Goal: Complete application form

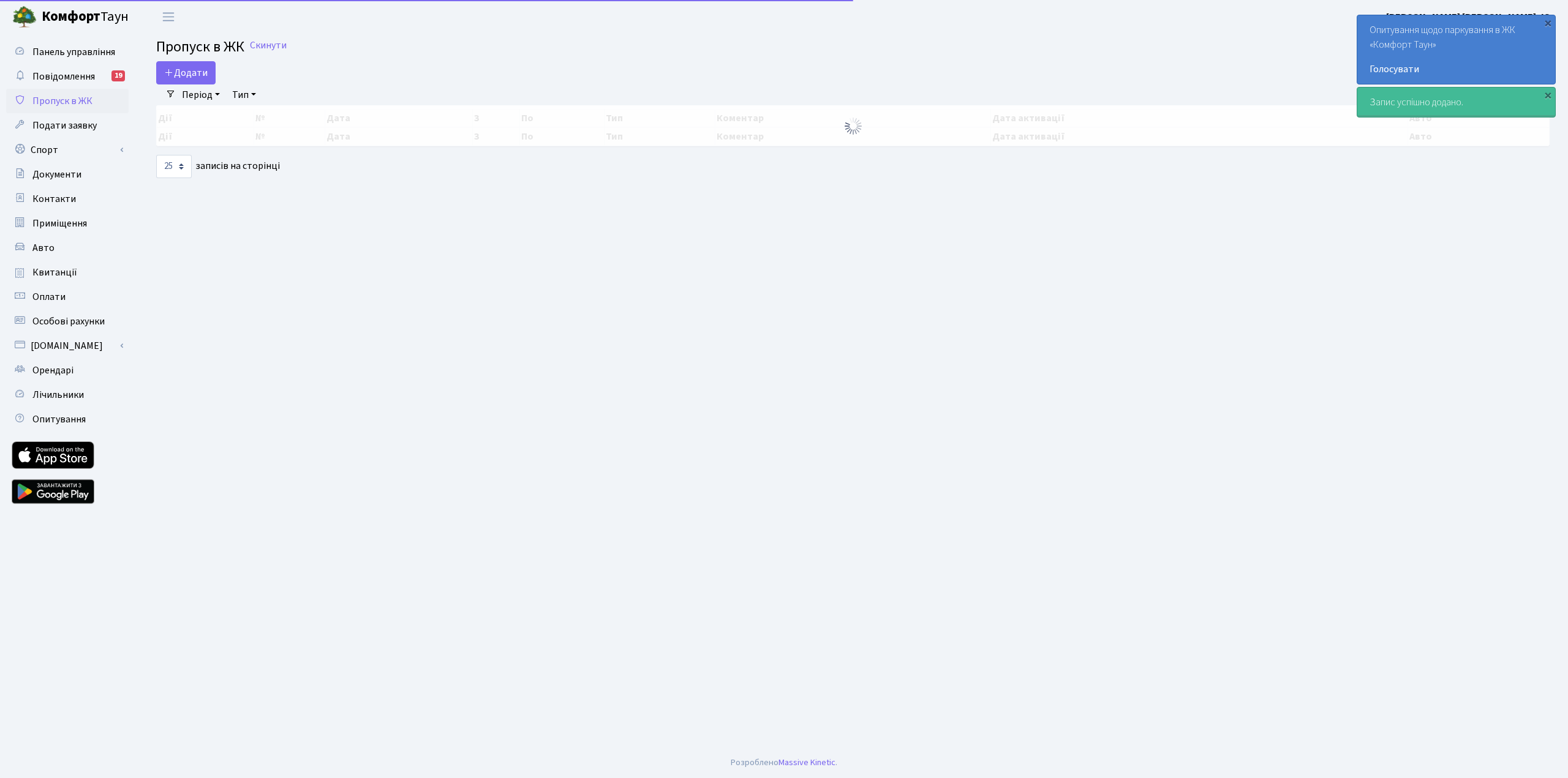
select select "25"
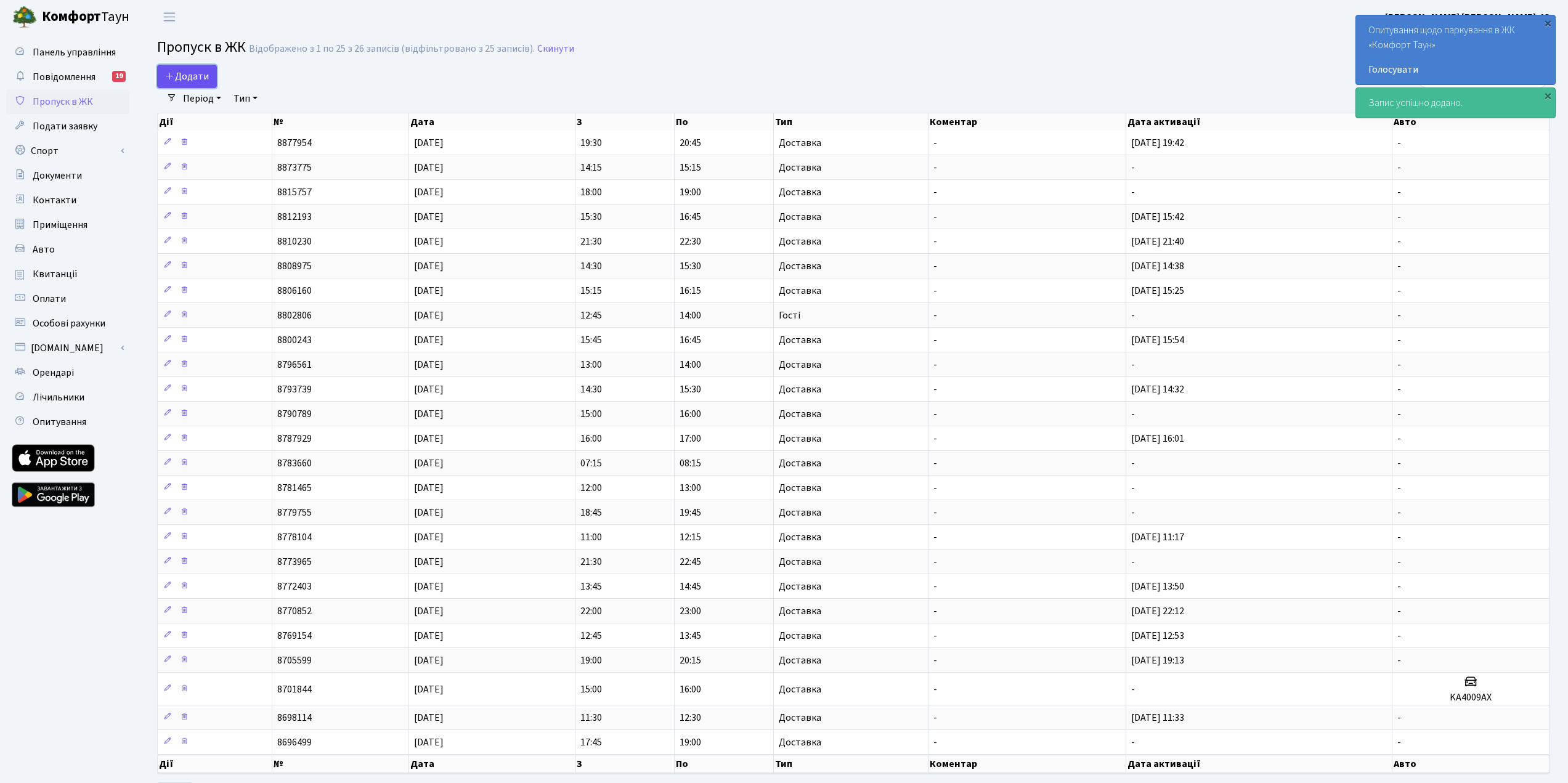
click at [197, 82] on span "Додати" at bounding box center [186, 76] width 44 height 14
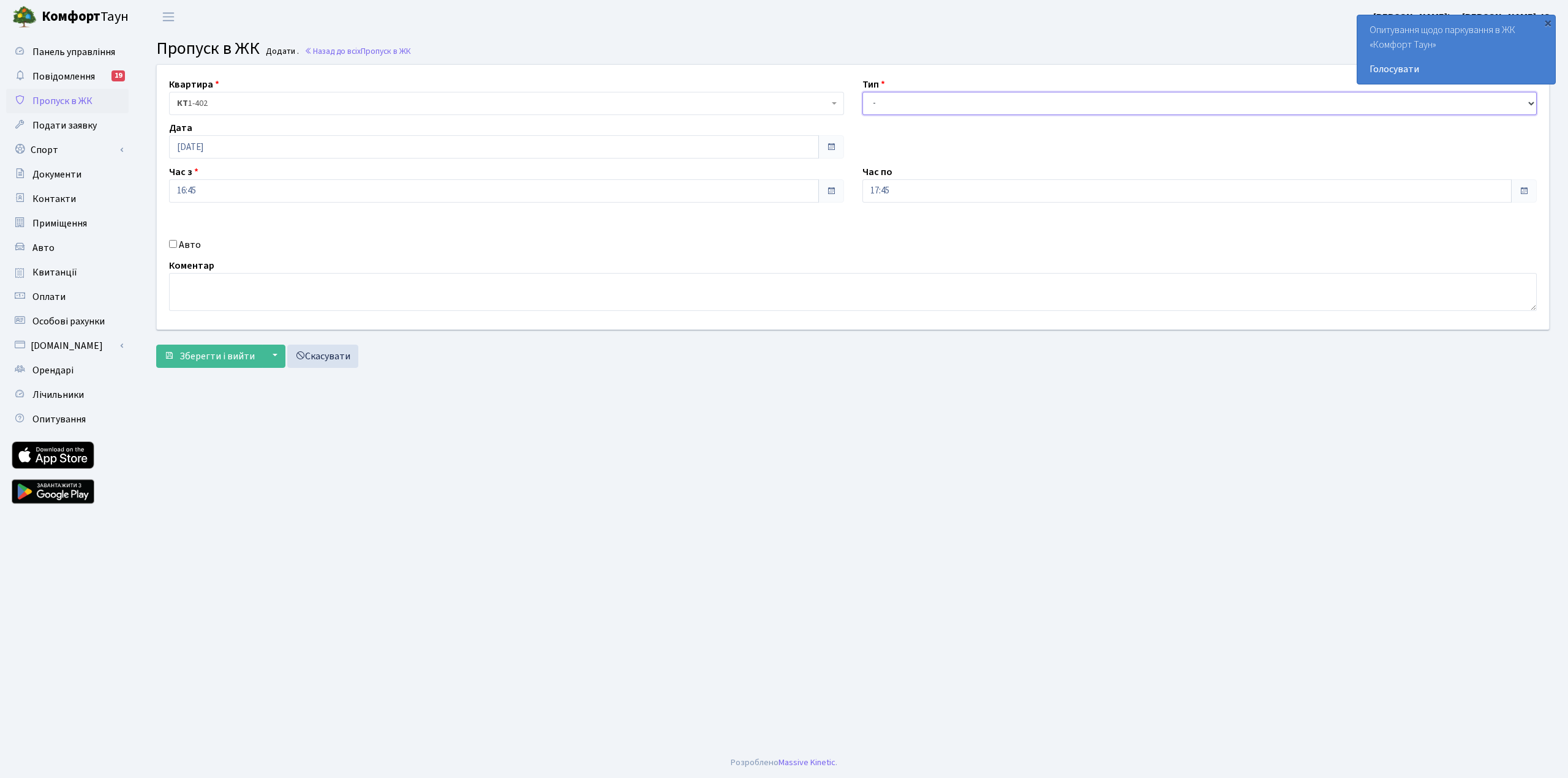
click at [949, 93] on select "- Доставка Таксі Гості Сервіс" at bounding box center [1199, 104] width 675 height 24
select select "1"
click at [862, 92] on select "- Доставка Таксі Гості Сервіс" at bounding box center [1199, 104] width 675 height 24
click at [236, 359] on span "Зберегти і вийти" at bounding box center [217, 357] width 75 height 14
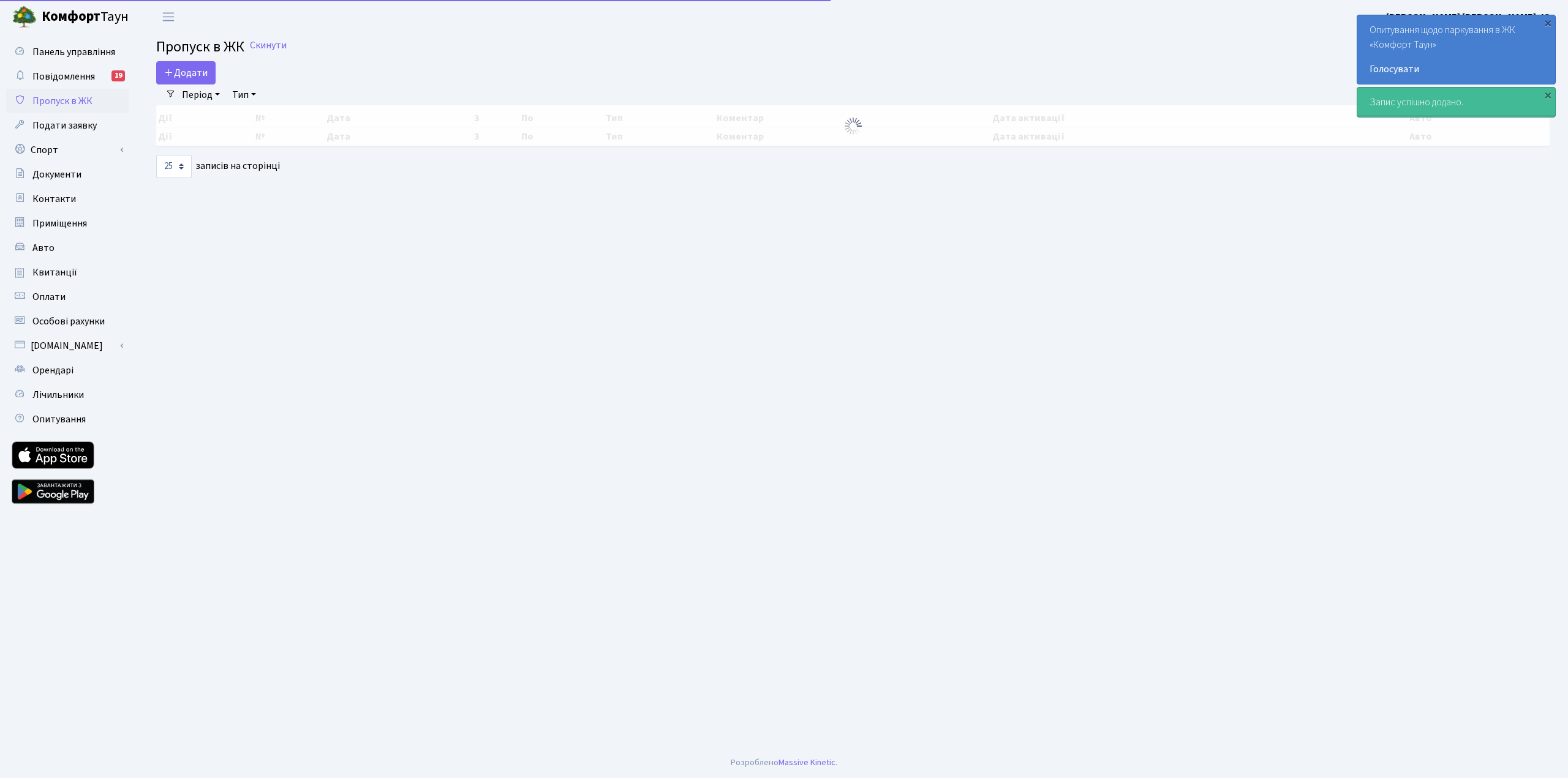
select select "25"
